Goal: Task Accomplishment & Management: Manage account settings

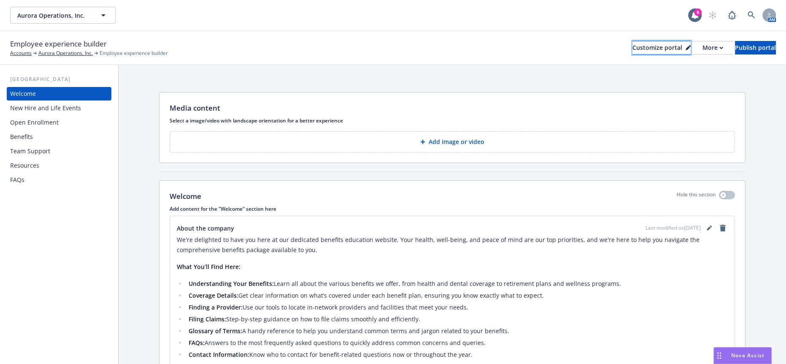
click at [653, 42] on button "Customize portal" at bounding box center [662, 48] width 58 height 14
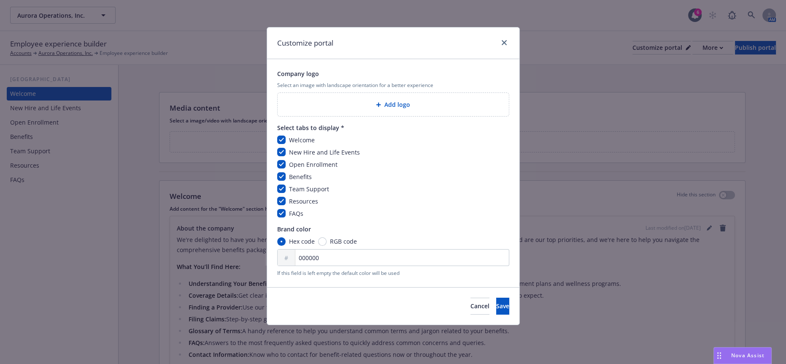
click at [370, 102] on div "Add logo" at bounding box center [393, 105] width 218 height 10
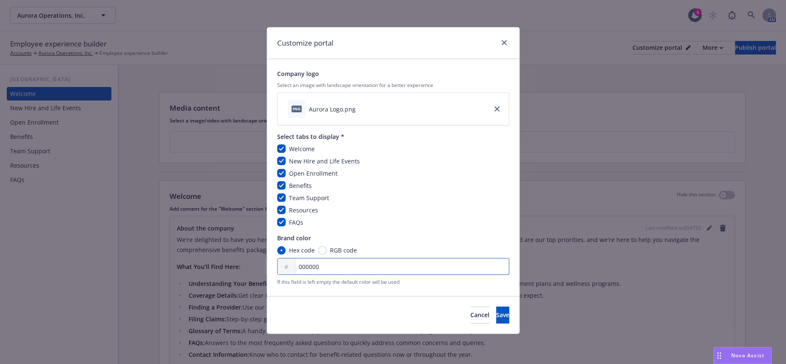
drag, startPoint x: 356, startPoint y: 249, endPoint x: 260, endPoint y: 246, distance: 95.8
click at [260, 246] on div "Customize portal Company logo Select an image with landscape orientation for a …" at bounding box center [393, 182] width 786 height 364
paste input "6AED"
type input "006AED"
click at [496, 311] on span "Save" at bounding box center [502, 315] width 13 height 8
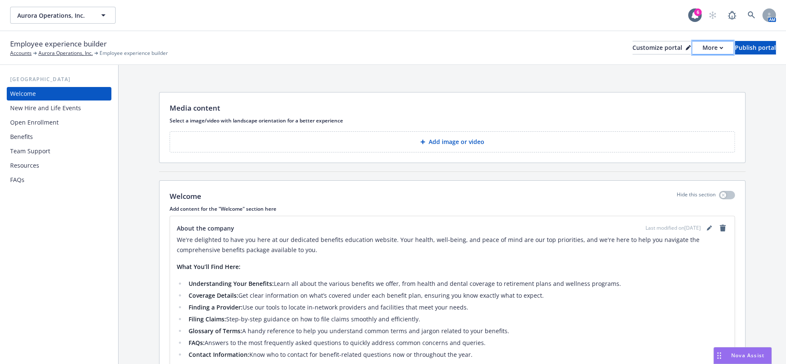
click at [703, 43] on div "More" at bounding box center [713, 47] width 21 height 13
click at [735, 41] on button "Publish portal" at bounding box center [755, 48] width 41 height 14
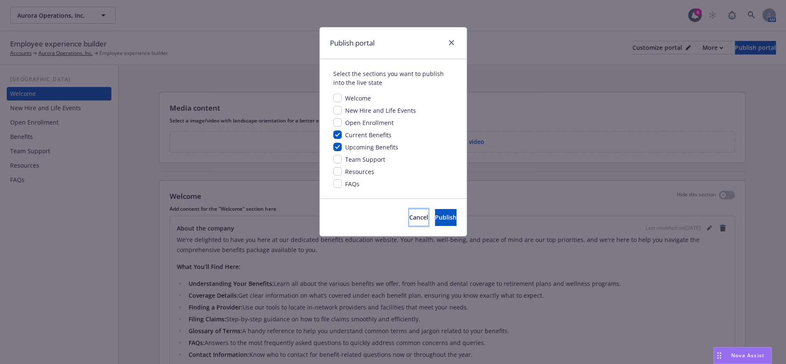
click at [409, 213] on span "Cancel" at bounding box center [418, 217] width 19 height 8
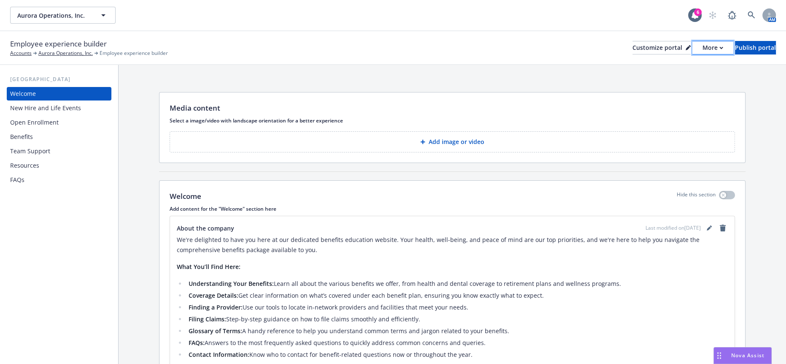
click at [703, 45] on div "More" at bounding box center [713, 47] width 21 height 13
click at [658, 61] on link "Copy preview link" at bounding box center [669, 60] width 77 height 17
click at [703, 43] on div "More" at bounding box center [713, 47] width 21 height 13
click at [644, 41] on div "Customize portal" at bounding box center [662, 47] width 58 height 13
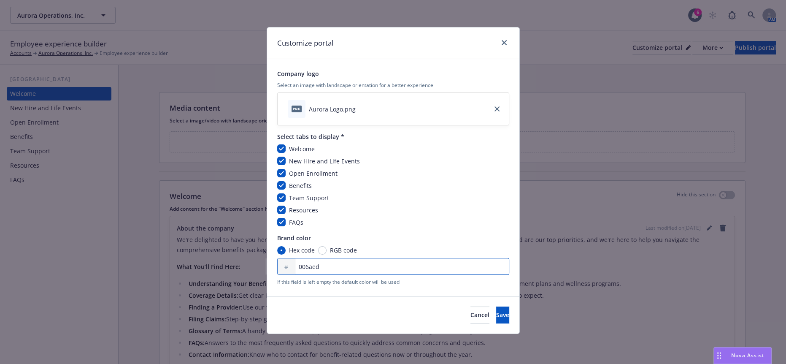
drag, startPoint x: 322, startPoint y: 255, endPoint x: 292, endPoint y: 252, distance: 30.1
click at [292, 258] on div "# 006aed" at bounding box center [393, 266] width 232 height 17
paste input "1733"
type input "001733"
click at [502, 306] on button "Save" at bounding box center [502, 314] width 13 height 17
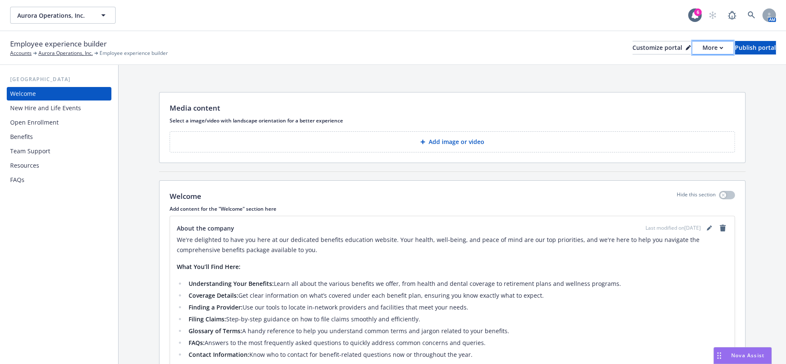
click at [703, 44] on div "More" at bounding box center [713, 47] width 21 height 13
click at [669, 76] on link "Copy portal link" at bounding box center [669, 77] width 77 height 17
click at [743, 45] on div "Publish portal" at bounding box center [755, 47] width 41 height 13
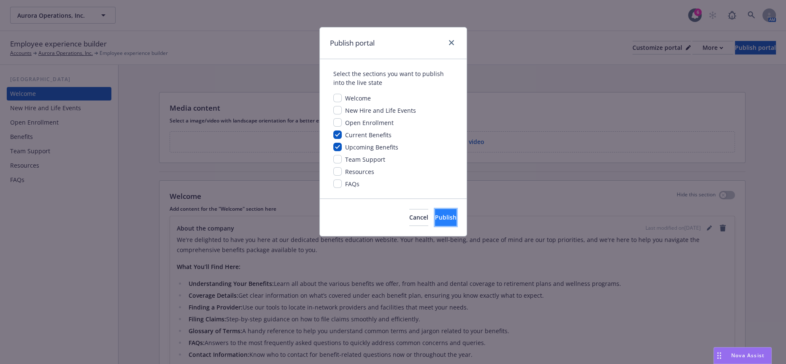
click at [435, 213] on span "Publish" at bounding box center [446, 217] width 22 height 8
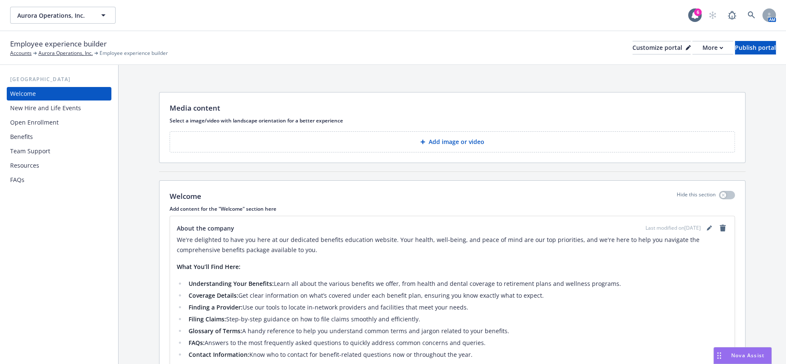
click at [328, 131] on button "Add image or video" at bounding box center [452, 141] width 565 height 21
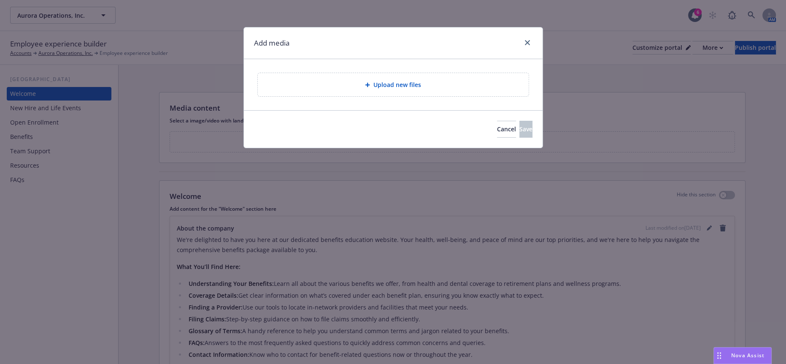
click at [362, 73] on div "Upload new files" at bounding box center [393, 84] width 271 height 23
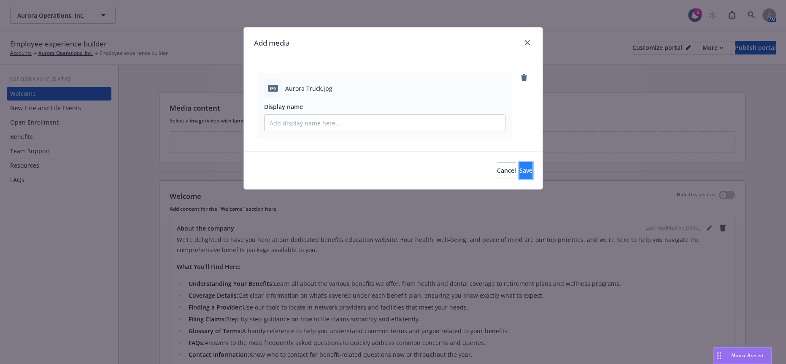
click at [529, 162] on button "Save" at bounding box center [525, 170] width 13 height 17
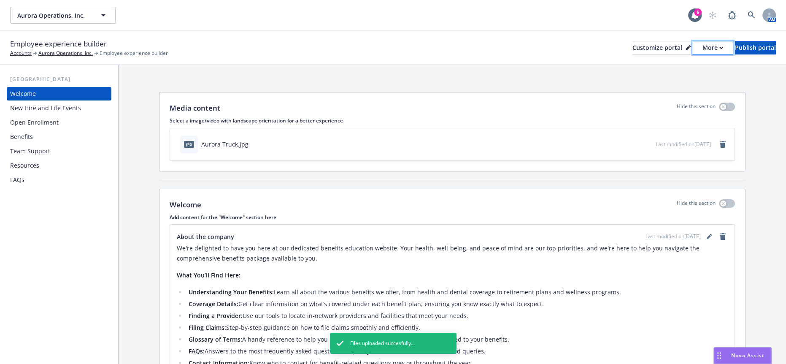
click at [703, 46] on div "More" at bounding box center [713, 47] width 21 height 13
click at [689, 70] on link "Copy portal link" at bounding box center [669, 77] width 77 height 17
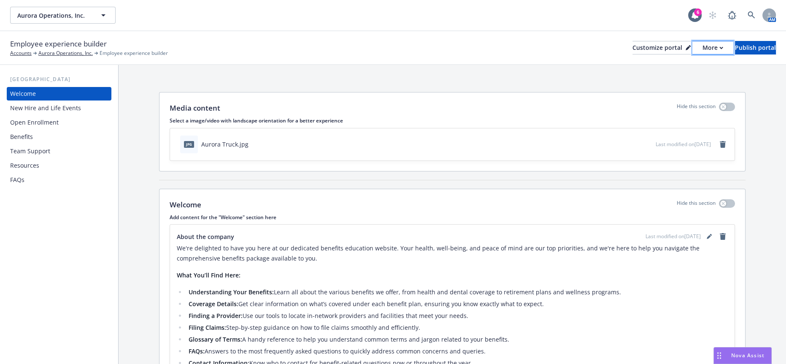
click at [703, 43] on div "More" at bounding box center [713, 47] width 21 height 13
click at [688, 63] on link "Copy preview link" at bounding box center [669, 60] width 77 height 17
click at [728, 139] on div "Last modified on 09/09/2025" at bounding box center [692, 144] width 72 height 10
click at [724, 141] on icon "remove" at bounding box center [723, 144] width 6 height 7
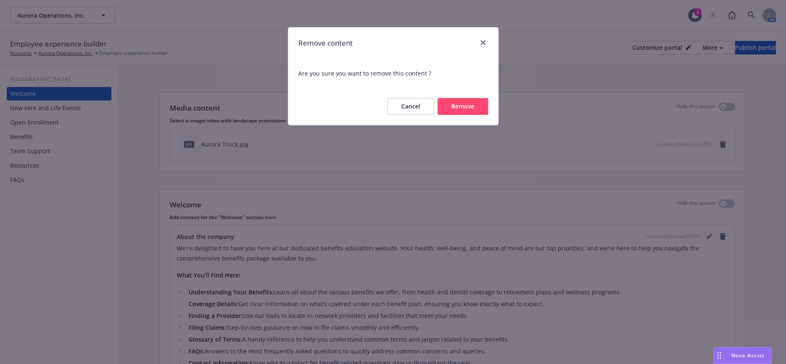
click at [473, 99] on button "Remove" at bounding box center [463, 106] width 51 height 17
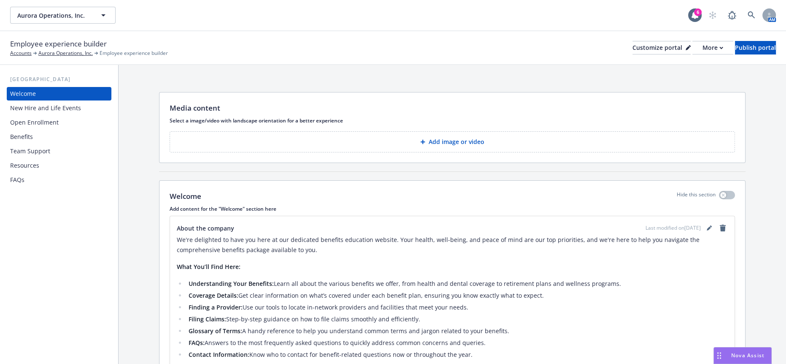
click at [344, 131] on button "Add image or video" at bounding box center [452, 141] width 565 height 21
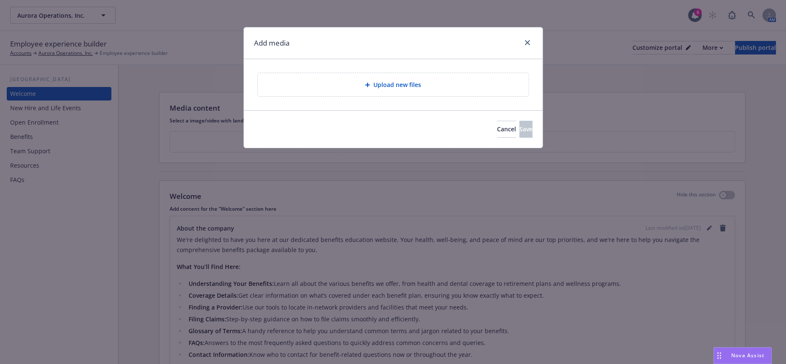
click at [371, 73] on div "Upload new files" at bounding box center [393, 84] width 271 height 23
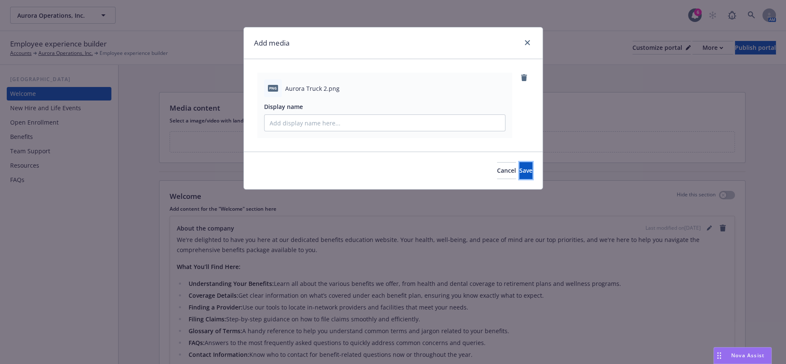
drag, startPoint x: 515, startPoint y: 156, endPoint x: 538, endPoint y: 129, distance: 35.7
click at [519, 166] on span "Save" at bounding box center [525, 170] width 13 height 8
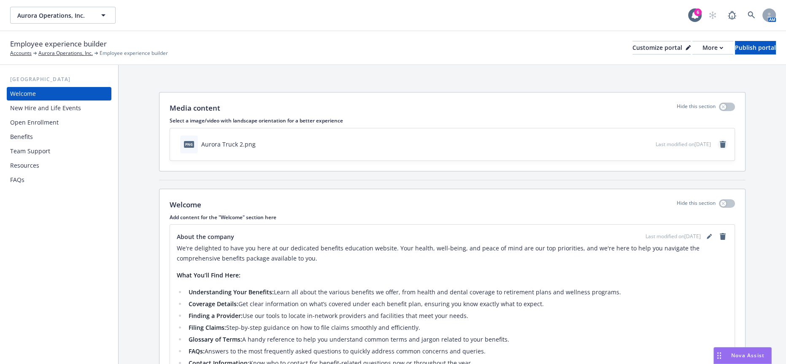
click at [721, 141] on icon "remove" at bounding box center [723, 144] width 6 height 7
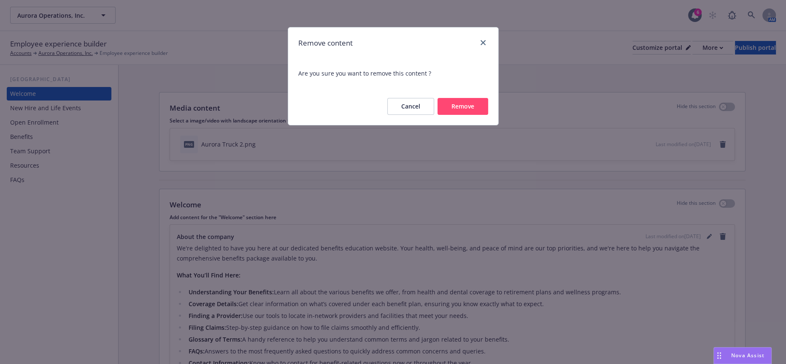
click at [475, 99] on button "Remove" at bounding box center [463, 106] width 51 height 17
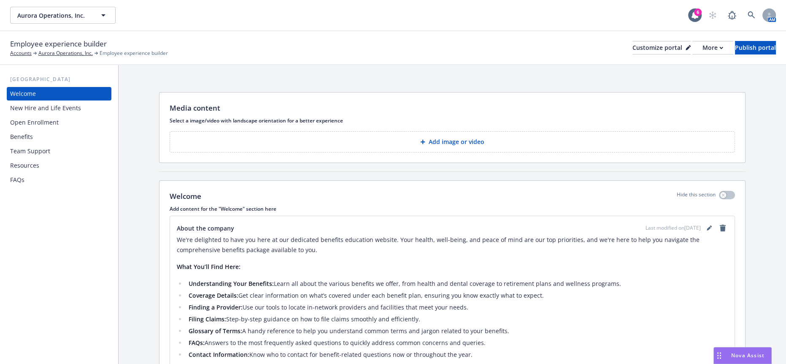
click at [292, 131] on button "Add image or video" at bounding box center [452, 141] width 565 height 21
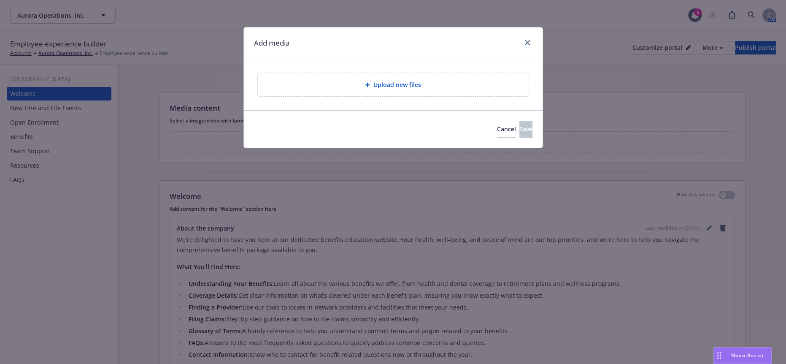
click at [391, 80] on span "Upload new files" at bounding box center [397, 84] width 48 height 9
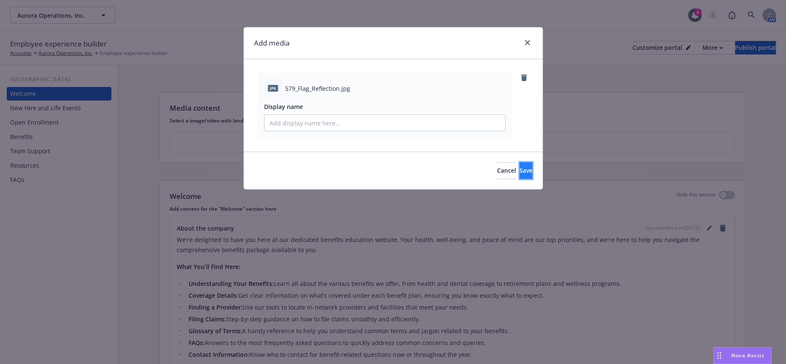
click at [519, 166] on span "Save" at bounding box center [525, 170] width 13 height 8
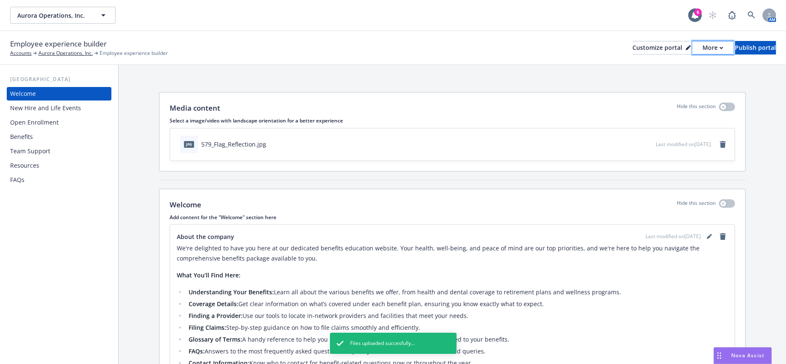
click at [693, 48] on button "More" at bounding box center [713, 48] width 41 height 14
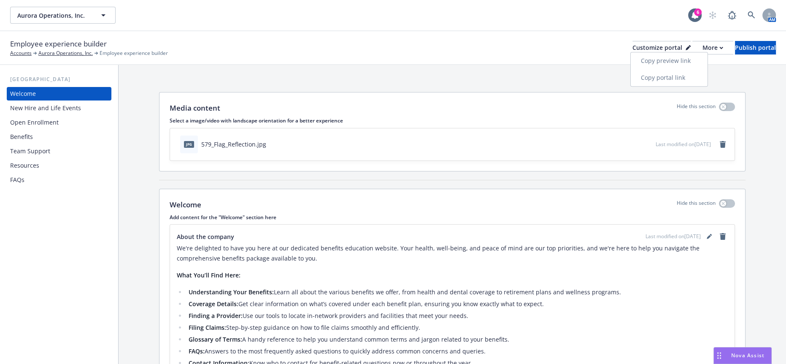
click at [682, 70] on link "Copy portal link" at bounding box center [669, 77] width 77 height 17
click at [633, 41] on div "Customize portal" at bounding box center [662, 47] width 58 height 13
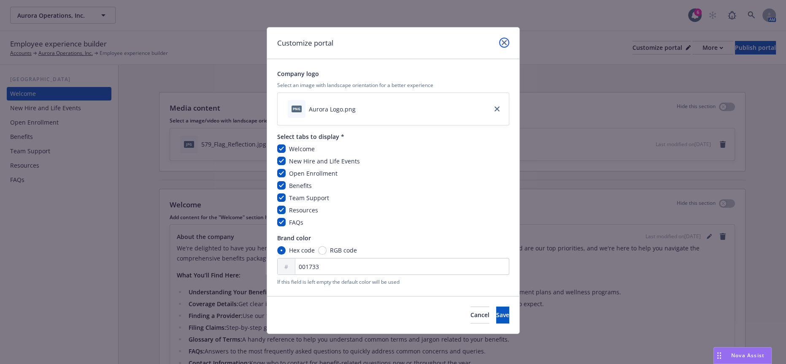
click at [502, 41] on link "close" at bounding box center [504, 43] width 10 height 10
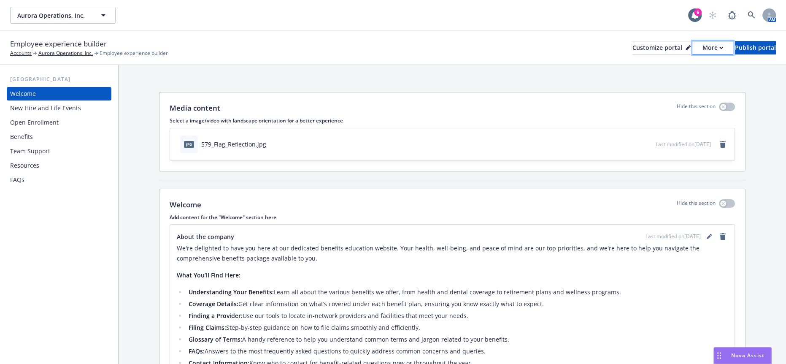
click at [693, 45] on button "More" at bounding box center [713, 48] width 41 height 14
click at [674, 57] on link "Copy preview link" at bounding box center [669, 60] width 77 height 17
click at [723, 141] on icon "remove" at bounding box center [723, 144] width 6 height 7
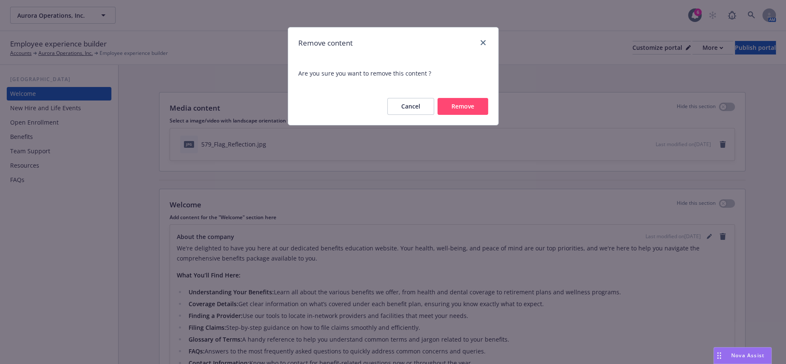
click at [478, 101] on button "Remove" at bounding box center [463, 106] width 51 height 17
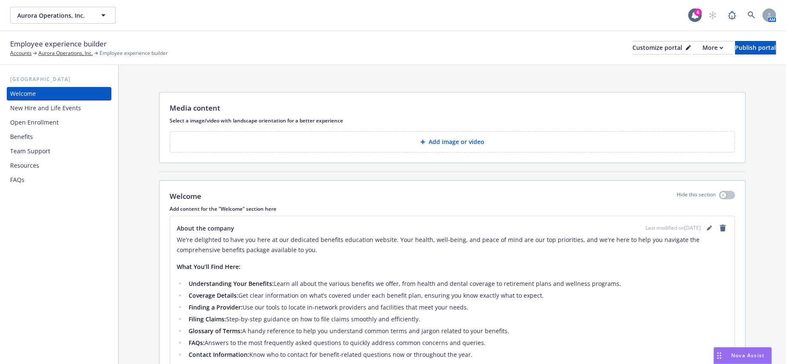
click at [249, 132] on button "Add image or video" at bounding box center [452, 141] width 565 height 21
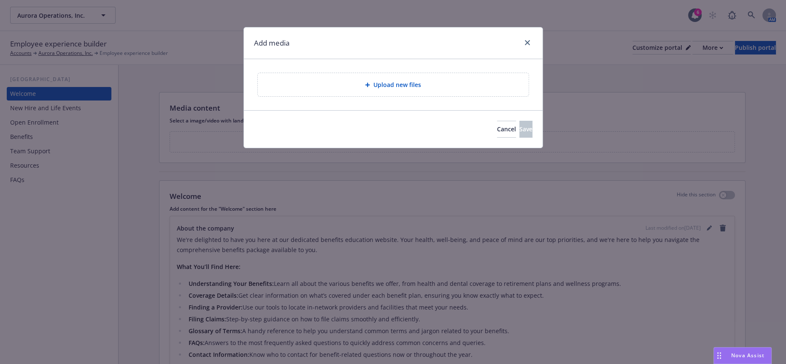
click at [390, 88] on div "Upload new files" at bounding box center [393, 84] width 271 height 23
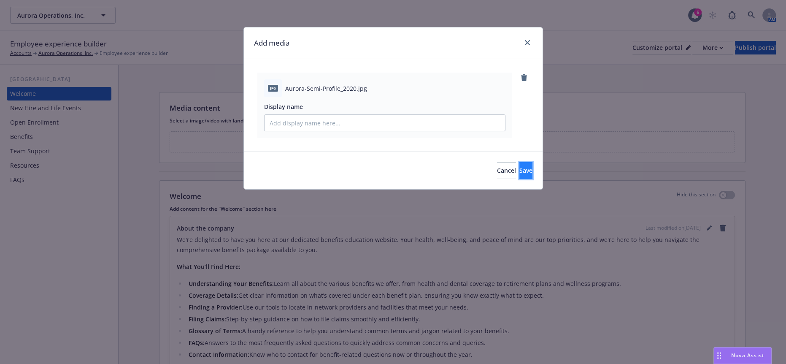
click at [519, 166] on span "Save" at bounding box center [525, 170] width 13 height 8
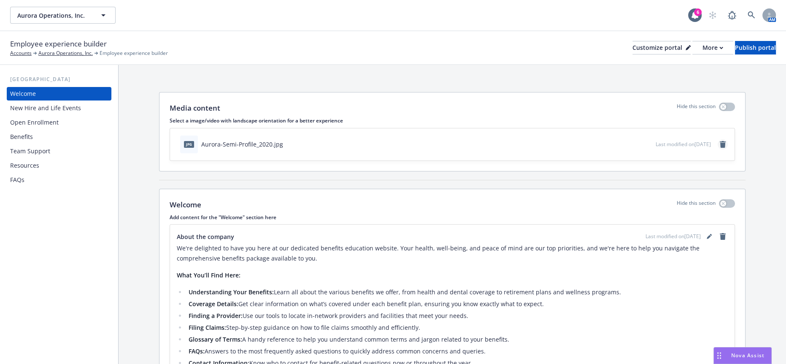
click at [723, 141] on icon "remove" at bounding box center [723, 144] width 6 height 7
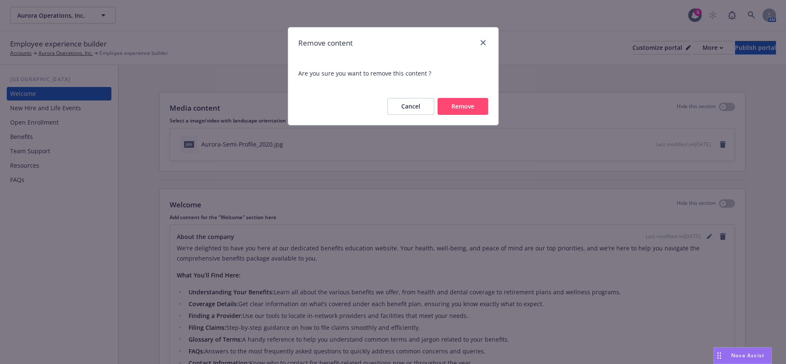
click at [477, 98] on button "Remove" at bounding box center [463, 106] width 51 height 17
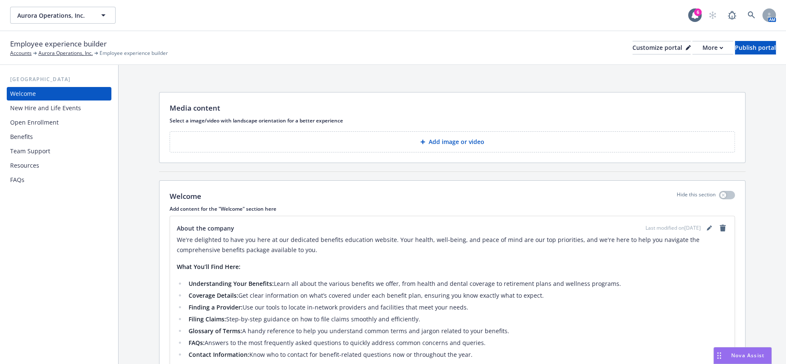
click at [295, 135] on button "Add image or video" at bounding box center [452, 141] width 565 height 21
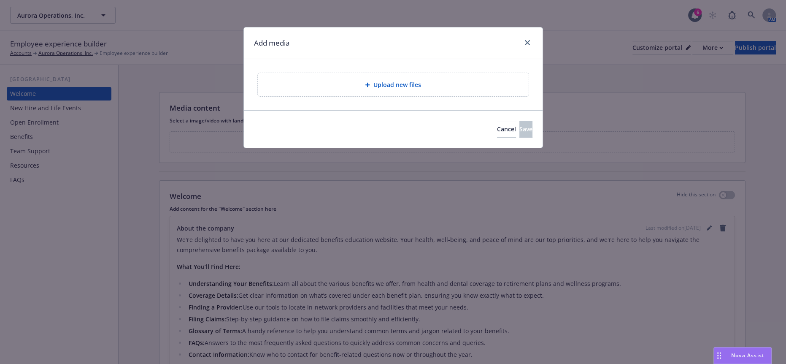
click at [436, 80] on div "Upload new files" at bounding box center [393, 85] width 257 height 10
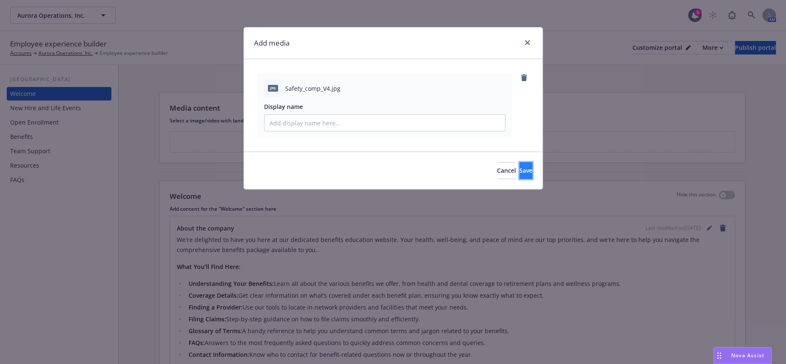
click at [519, 162] on button "Save" at bounding box center [525, 170] width 13 height 17
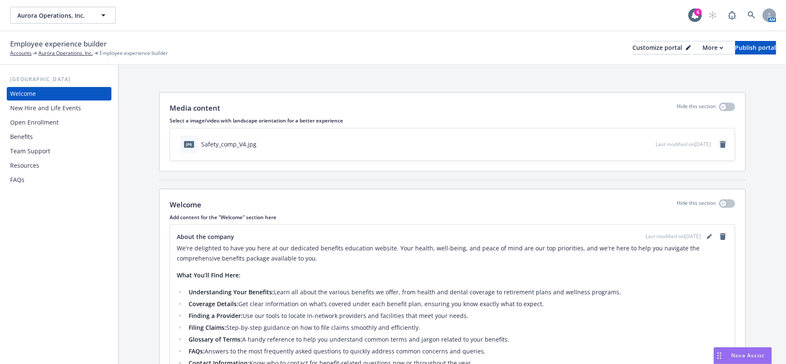
click at [720, 141] on icon "remove" at bounding box center [723, 144] width 7 height 7
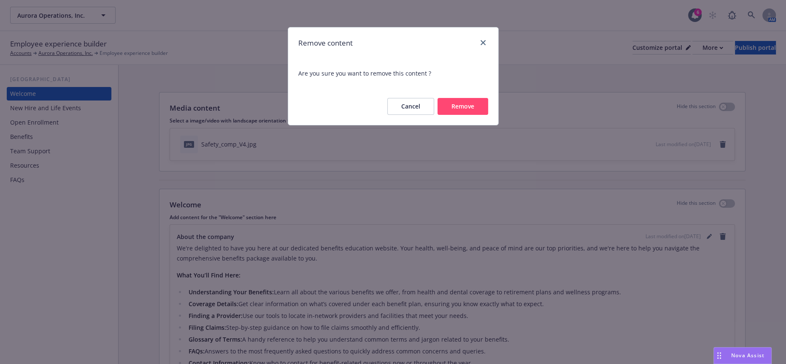
click at [470, 98] on button "Remove" at bounding box center [463, 106] width 51 height 17
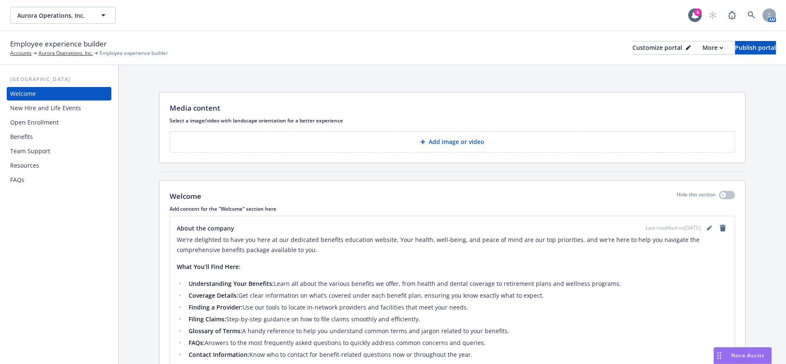
click at [770, 131] on div "Media content Select a image/video with landscape orientation for a better expe…" at bounding box center [453, 253] width 668 height 376
click at [557, 135] on div "Add image or video" at bounding box center [452, 141] width 565 height 21
click at [430, 138] on p "Add image or video" at bounding box center [457, 142] width 56 height 8
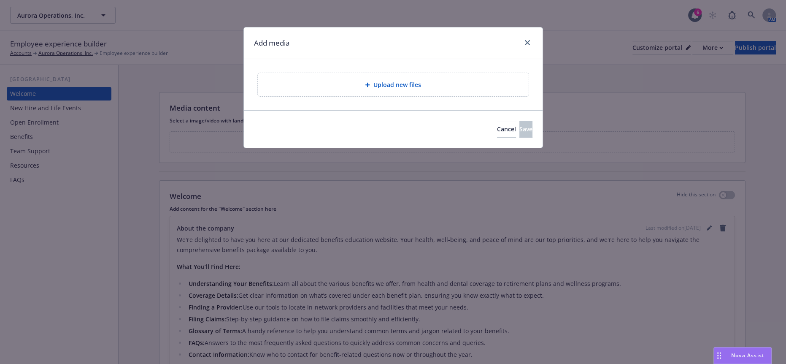
click at [400, 84] on span "Upload new files" at bounding box center [397, 84] width 48 height 9
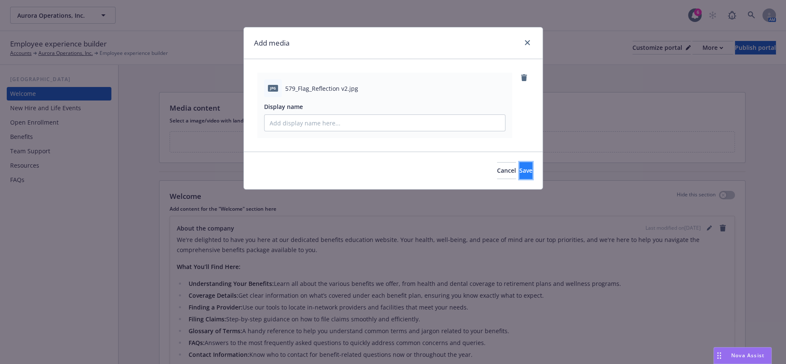
click at [519, 166] on span "Save" at bounding box center [525, 170] width 13 height 8
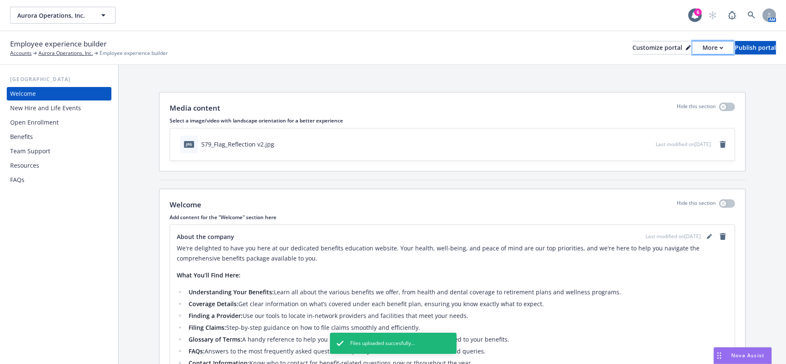
click at [693, 41] on button "More" at bounding box center [713, 48] width 41 height 14
click at [687, 59] on link "Copy preview link" at bounding box center [669, 60] width 77 height 17
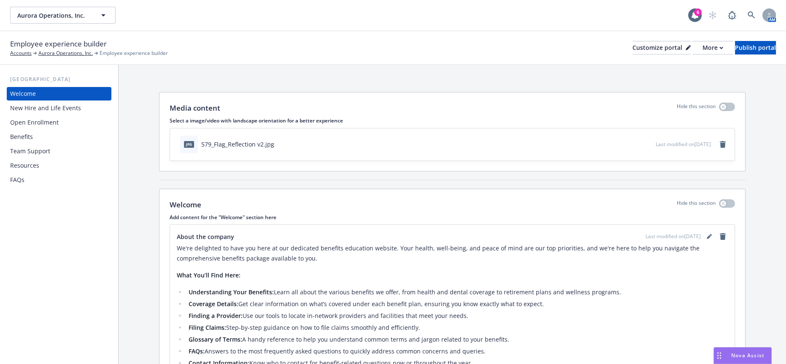
click at [41, 130] on div "Benefits" at bounding box center [59, 137] width 98 height 14
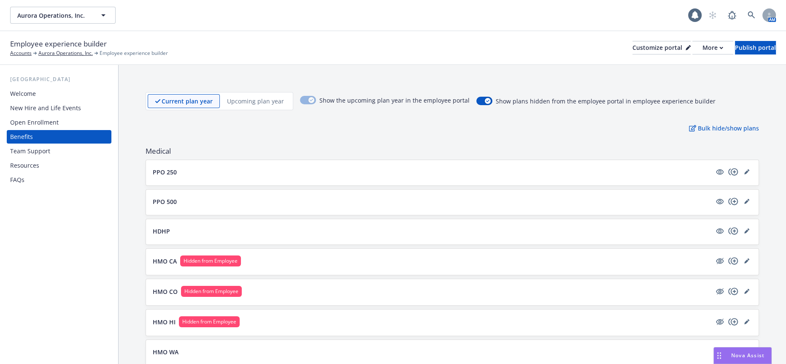
click at [42, 144] on div "Team Support" at bounding box center [30, 151] width 40 height 14
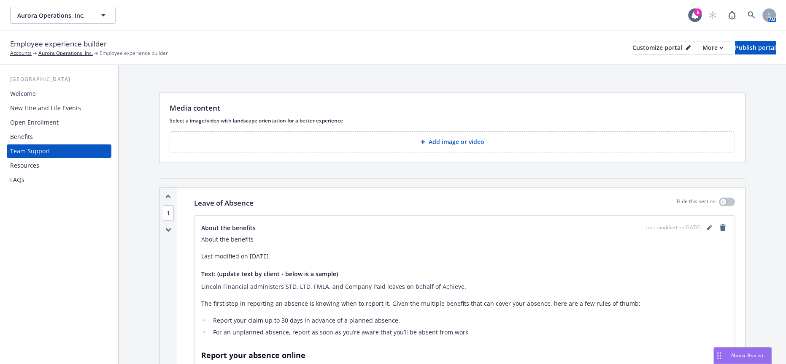
click at [24, 159] on div "Resources" at bounding box center [24, 166] width 29 height 14
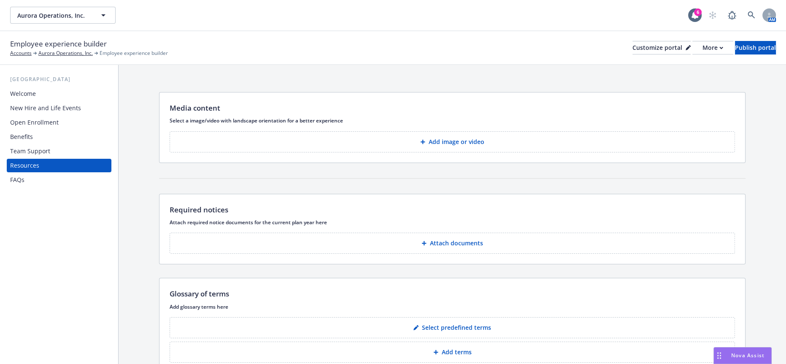
click at [36, 101] on div "New Hire and Life Events" at bounding box center [45, 108] width 71 height 14
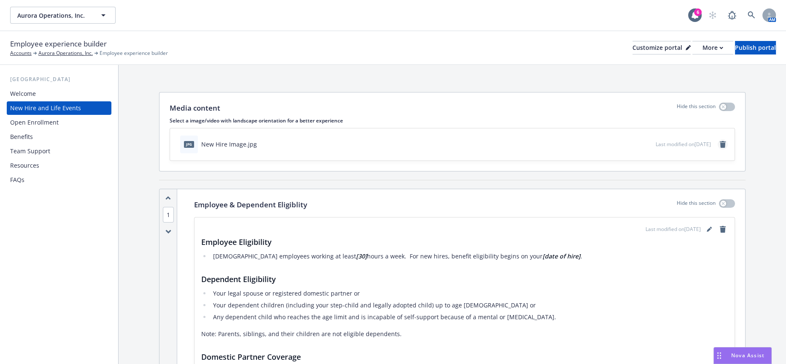
click at [720, 141] on icon "remove" at bounding box center [723, 144] width 6 height 7
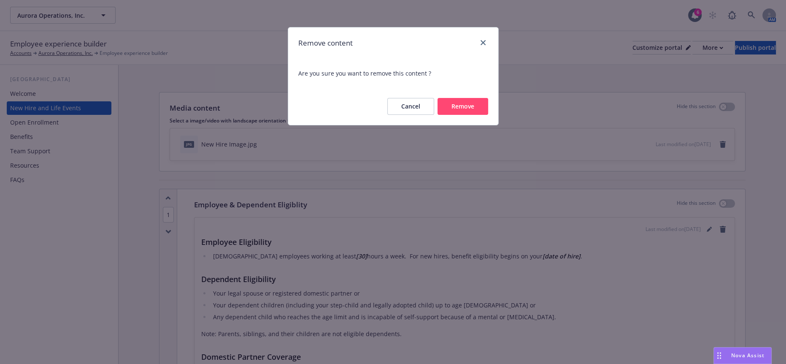
click at [454, 91] on div "Cancel Remove" at bounding box center [393, 106] width 210 height 37
click at [462, 98] on button "Remove" at bounding box center [463, 106] width 51 height 17
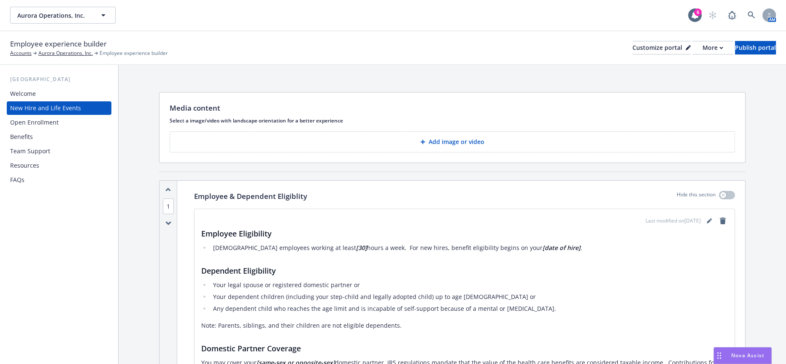
click at [240, 131] on button "Add image or video" at bounding box center [452, 141] width 565 height 21
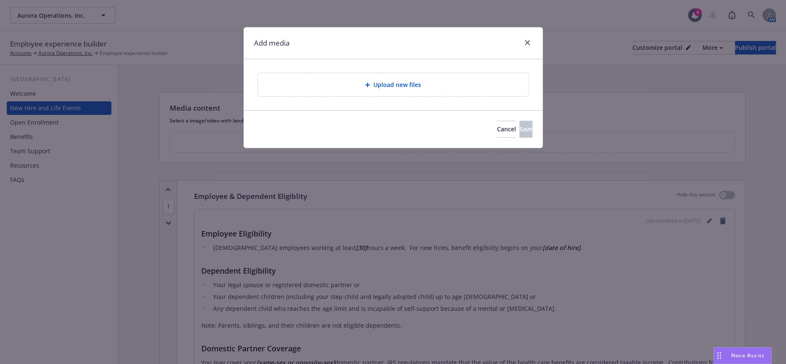
click at [330, 80] on div "Upload new files" at bounding box center [393, 85] width 257 height 10
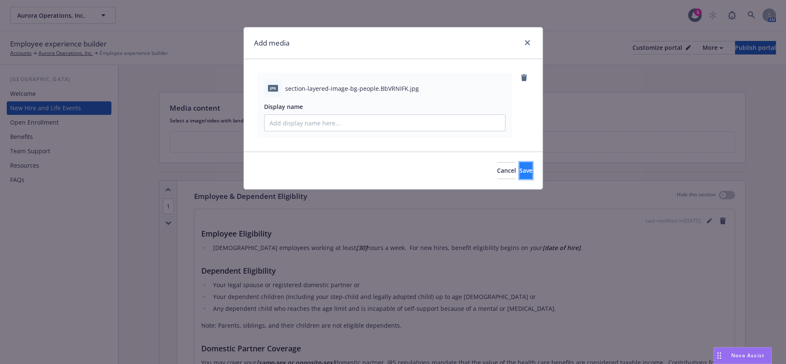
click at [519, 166] on span "Save" at bounding box center [525, 170] width 13 height 8
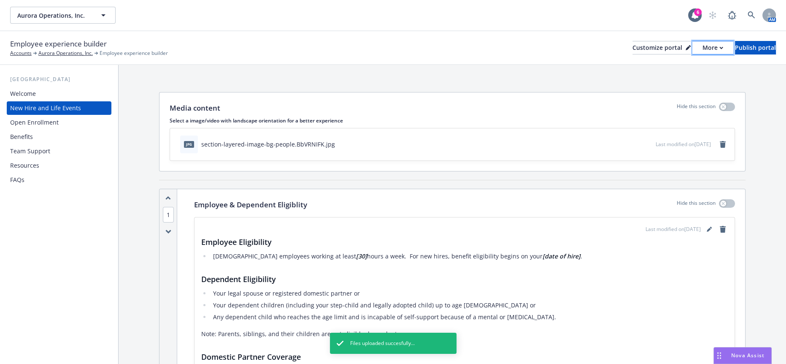
click at [703, 43] on div "More" at bounding box center [713, 47] width 21 height 13
click at [684, 55] on link "Copy preview link" at bounding box center [669, 60] width 77 height 17
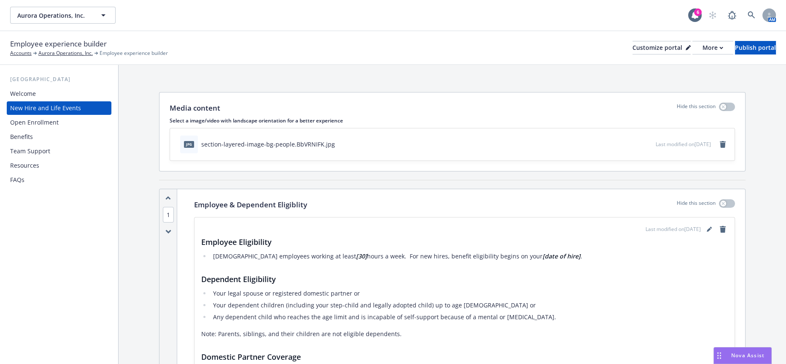
click at [92, 116] on div "Open Enrollment" at bounding box center [59, 123] width 98 height 14
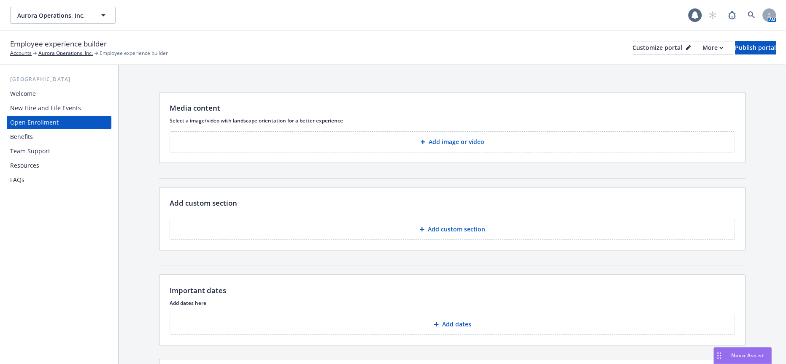
click at [61, 144] on div "Team Support" at bounding box center [59, 151] width 98 height 14
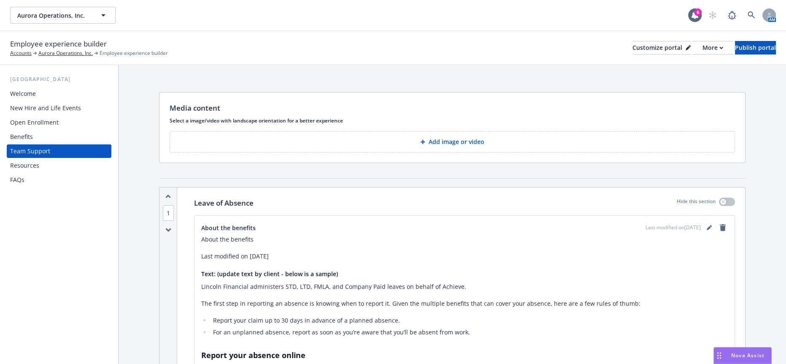
click at [389, 131] on button "Add image or video" at bounding box center [452, 141] width 565 height 21
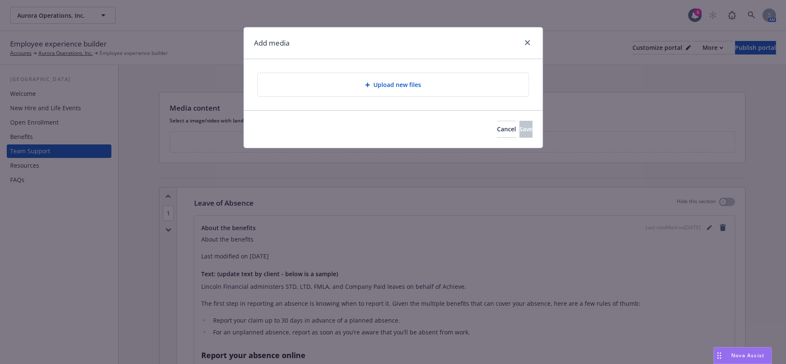
click at [396, 80] on span "Upload new files" at bounding box center [397, 84] width 48 height 9
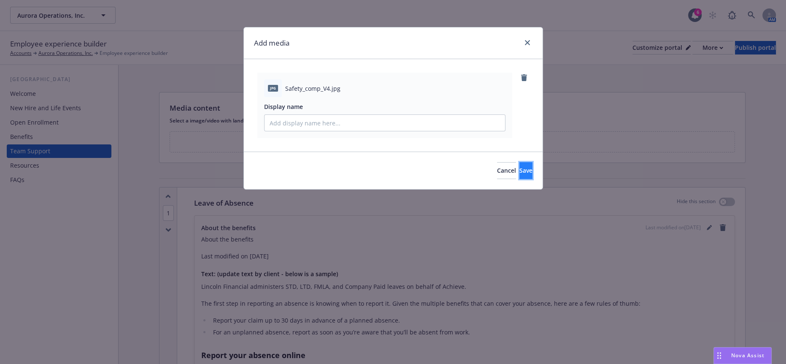
click at [519, 166] on span "Save" at bounding box center [525, 170] width 13 height 8
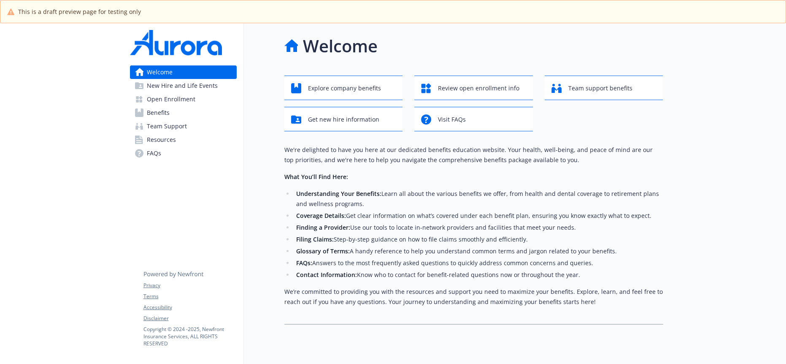
click at [77, 218] on div at bounding box center [61, 205] width 123 height 364
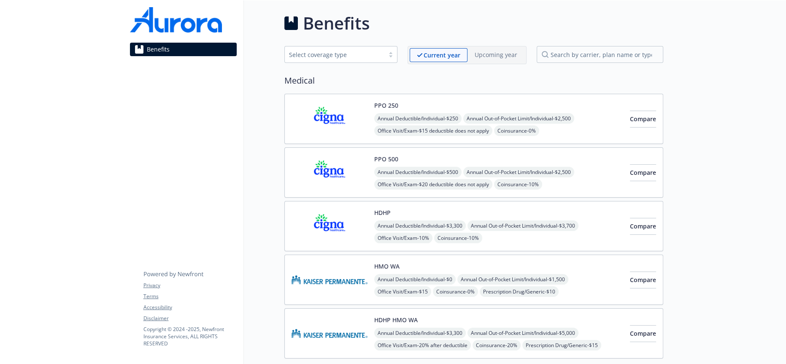
click at [156, 28] on img at bounding box center [176, 19] width 92 height 25
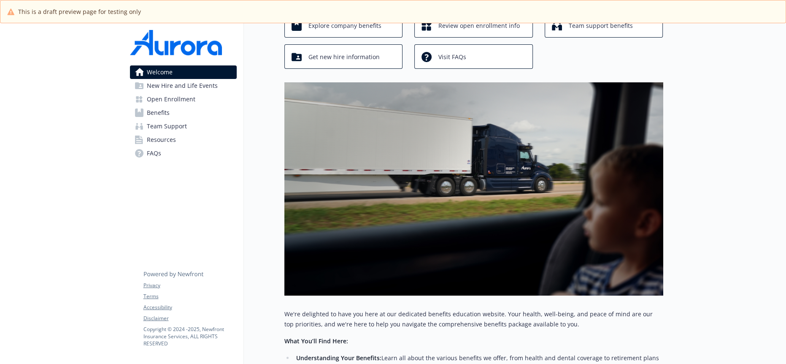
scroll to position [47, 0]
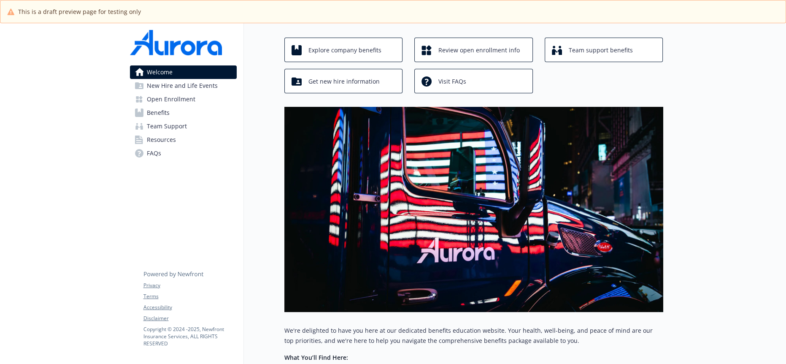
scroll to position [21, 0]
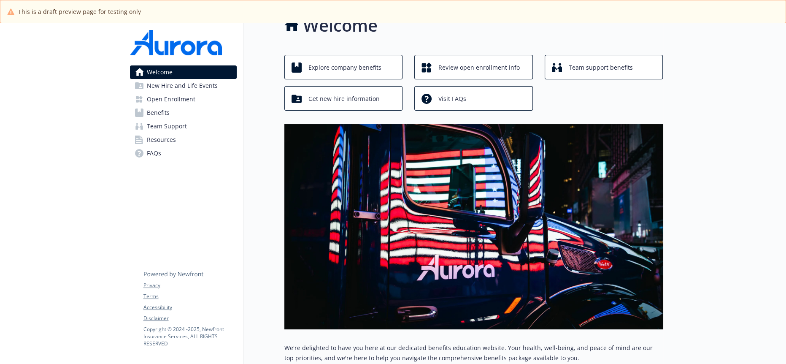
click at [159, 83] on span "New Hire and Life Events" at bounding box center [182, 86] width 71 height 14
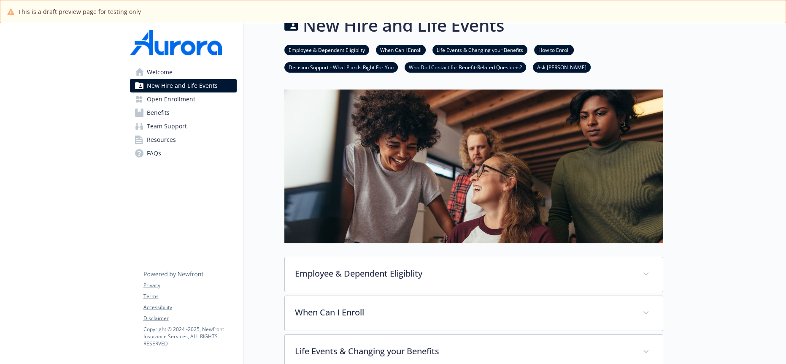
click at [159, 95] on span "Open Enrollment" at bounding box center [171, 99] width 49 height 14
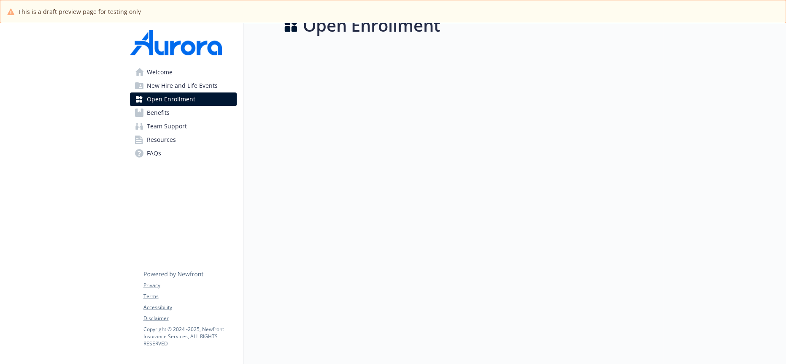
click at [160, 106] on span "Benefits" at bounding box center [158, 113] width 23 height 14
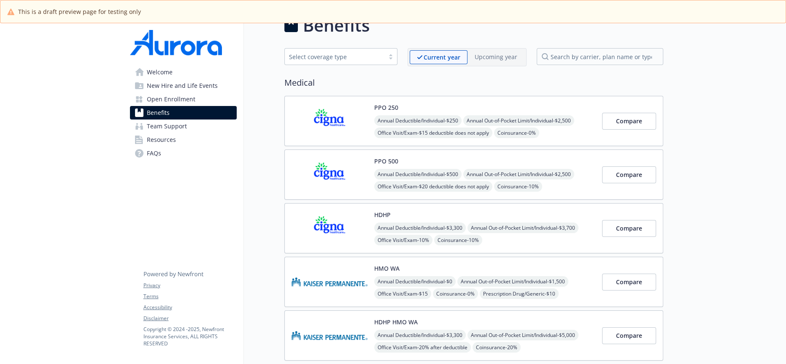
click at [162, 119] on span "Team Support" at bounding box center [167, 126] width 40 height 14
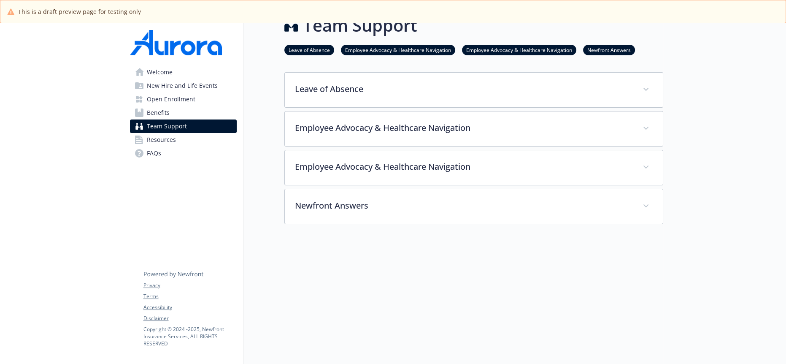
click at [162, 133] on span "Resources" at bounding box center [161, 140] width 29 height 14
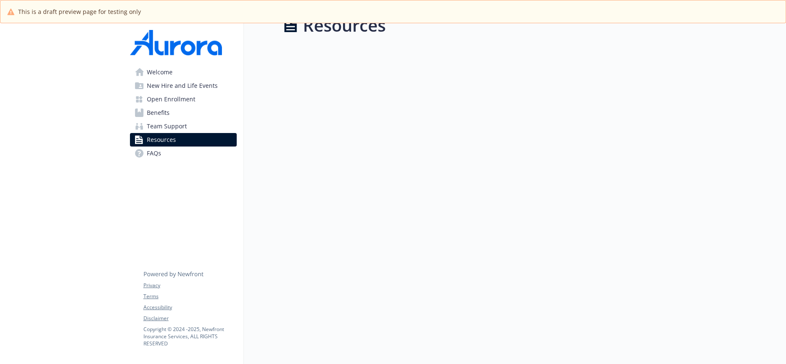
click at [160, 146] on link "FAQs" at bounding box center [183, 153] width 107 height 14
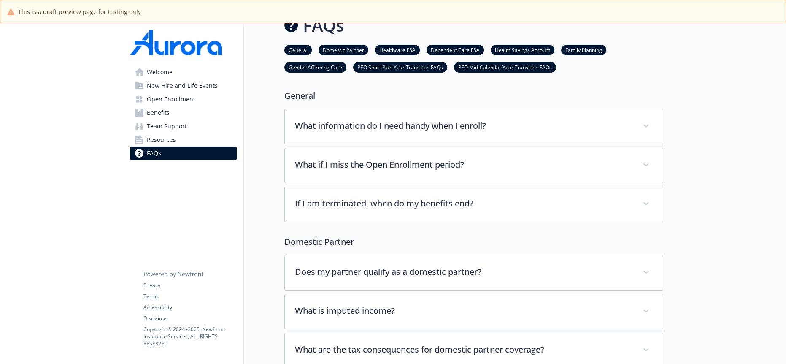
click at [169, 92] on span "Open Enrollment" at bounding box center [171, 99] width 49 height 14
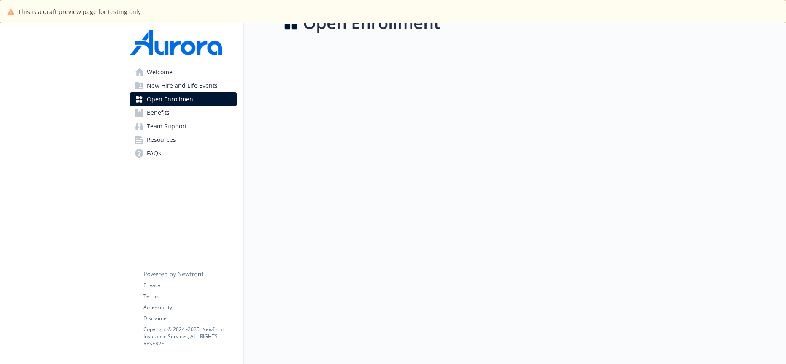
scroll to position [28, 0]
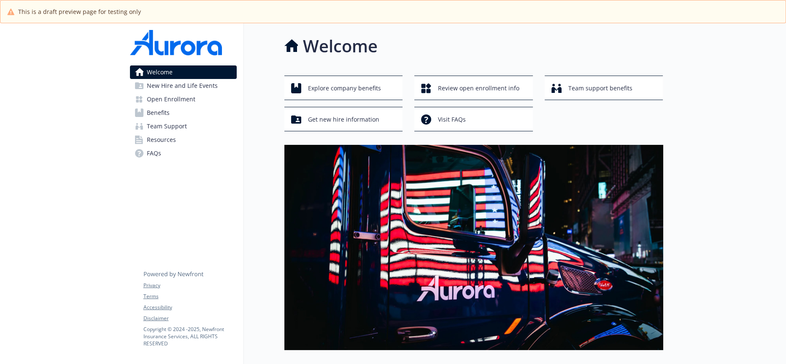
click at [181, 82] on span "New Hire and Life Events" at bounding box center [182, 86] width 71 height 14
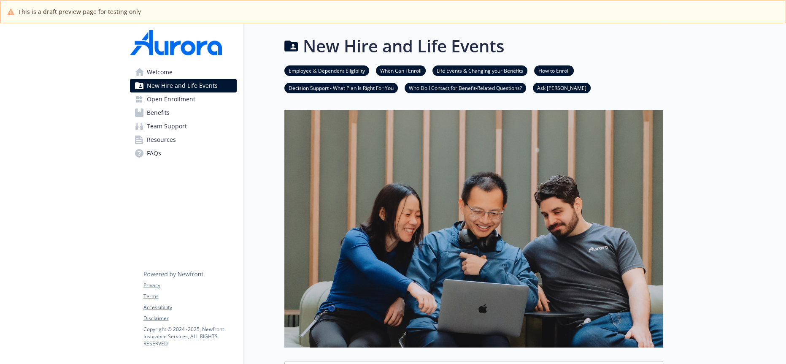
click at [177, 92] on span "Open Enrollment" at bounding box center [171, 99] width 49 height 14
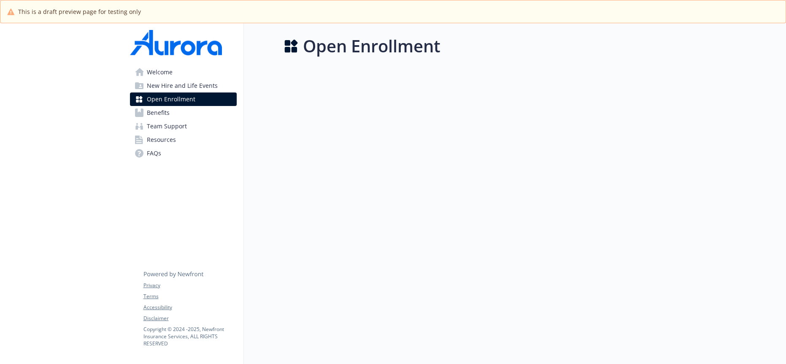
click at [175, 106] on link "Benefits" at bounding box center [183, 113] width 107 height 14
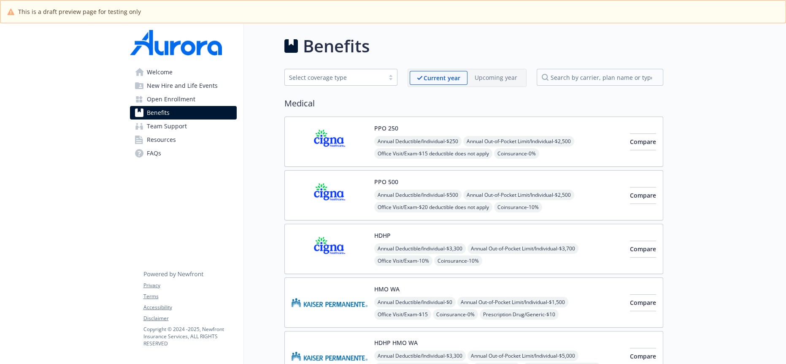
click at [176, 119] on span "Team Support" at bounding box center [167, 126] width 40 height 14
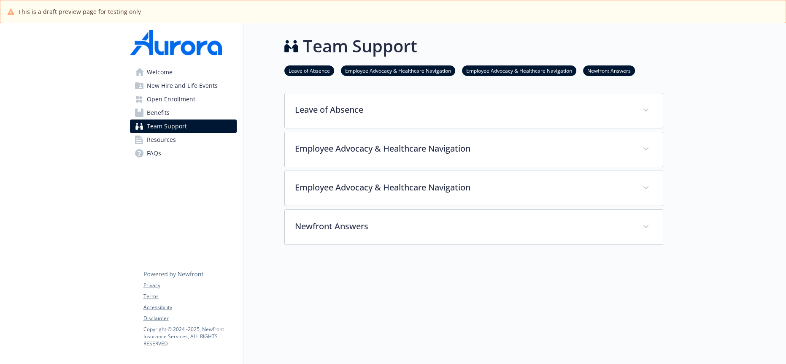
click at [171, 133] on span "Resources" at bounding box center [161, 140] width 29 height 14
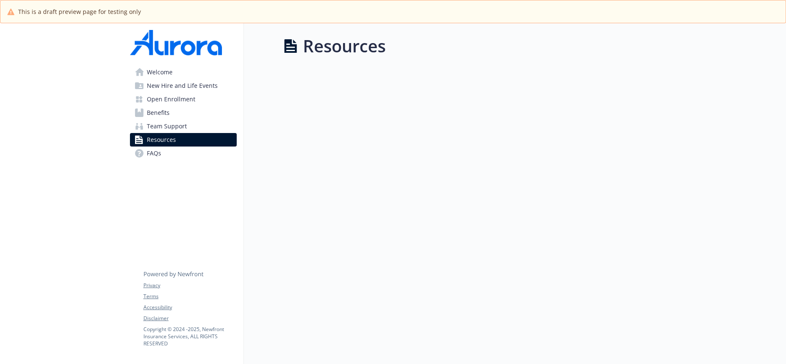
click at [165, 146] on link "FAQs" at bounding box center [183, 153] width 107 height 14
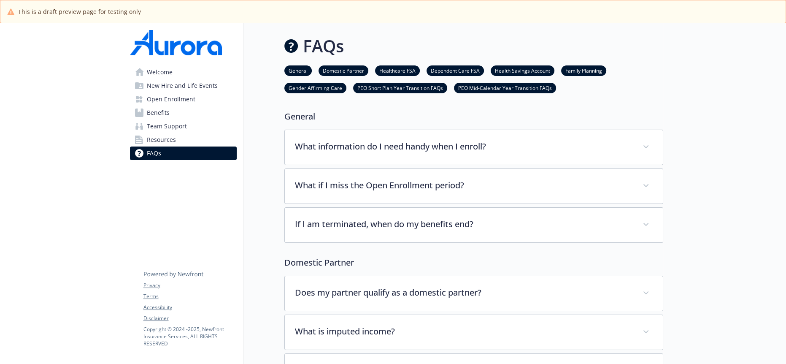
click at [169, 69] on span "Welcome" at bounding box center [160, 72] width 26 height 14
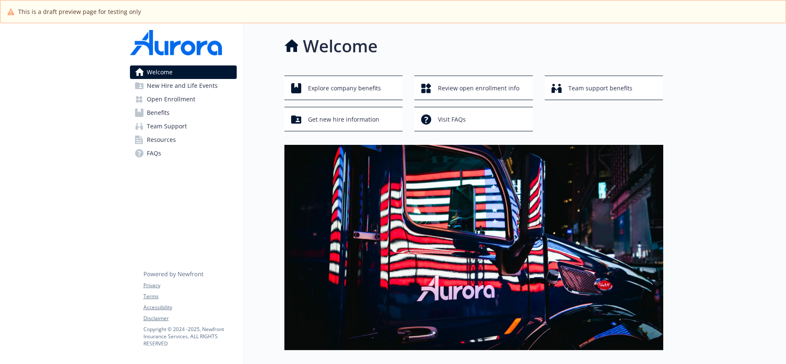
click at [167, 119] on span "Team Support" at bounding box center [167, 126] width 40 height 14
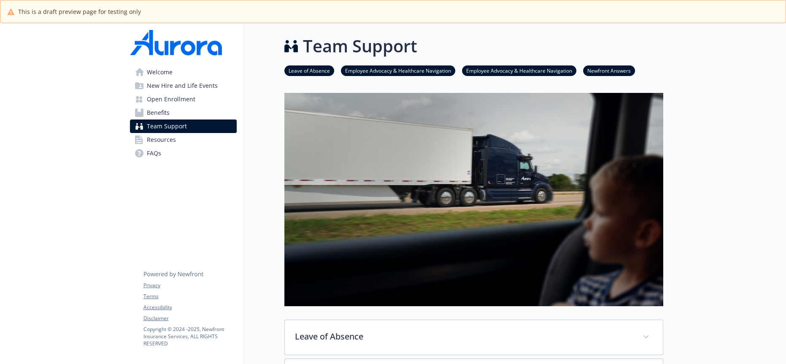
click at [172, 133] on span "Resources" at bounding box center [161, 140] width 29 height 14
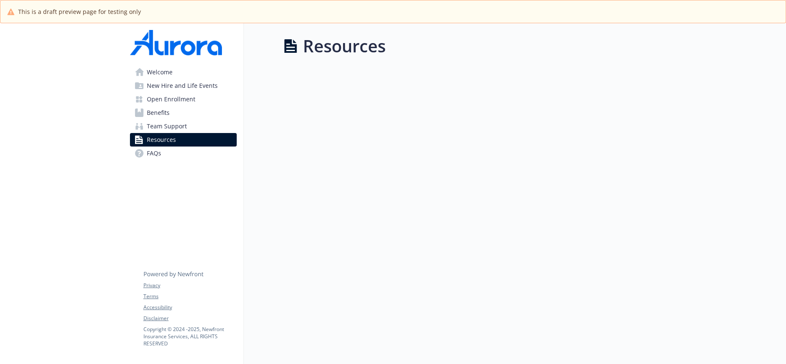
click at [166, 146] on link "FAQs" at bounding box center [183, 153] width 107 height 14
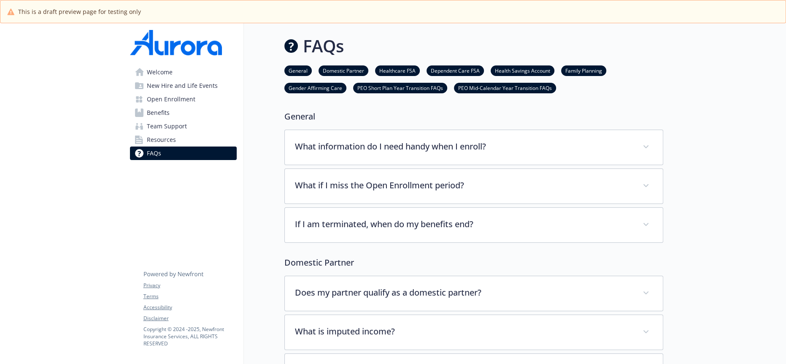
click at [170, 92] on span "Open Enrollment" at bounding box center [171, 99] width 49 height 14
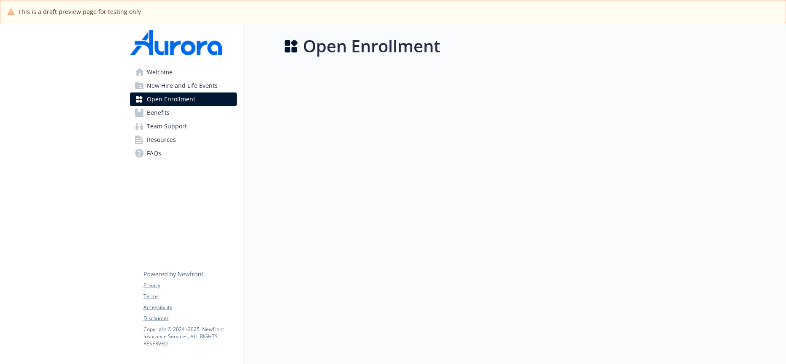
click at [207, 82] on span "New Hire and Life Events" at bounding box center [182, 86] width 71 height 14
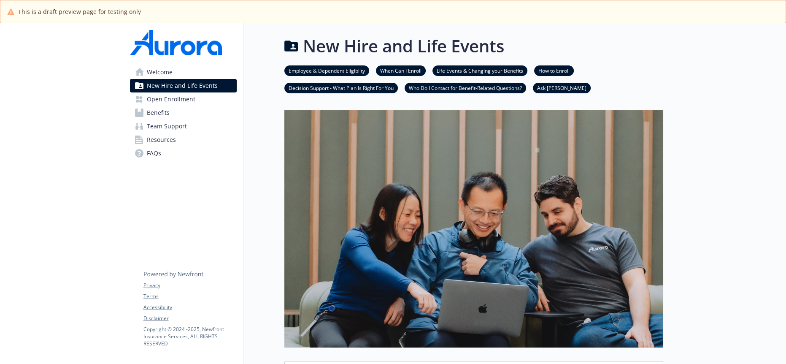
click at [147, 70] on span "Welcome" at bounding box center [160, 72] width 26 height 14
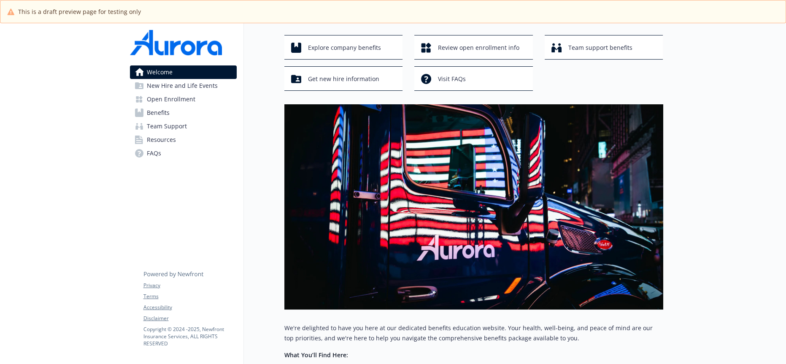
scroll to position [208, 0]
